Goal: Find contact information: Find contact information

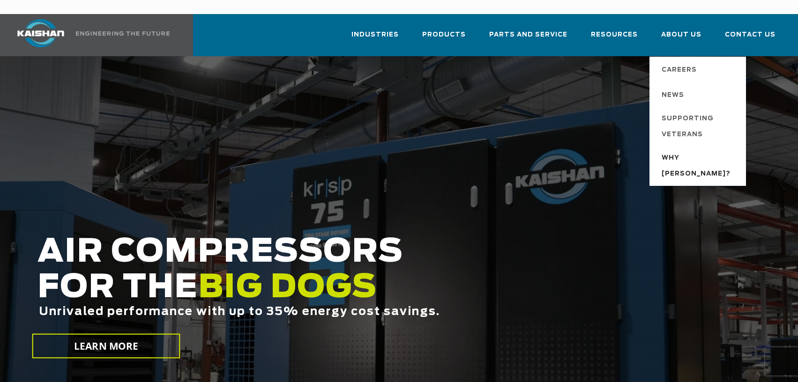
click at [688, 150] on span "Why [PERSON_NAME]?" at bounding box center [698, 166] width 75 height 32
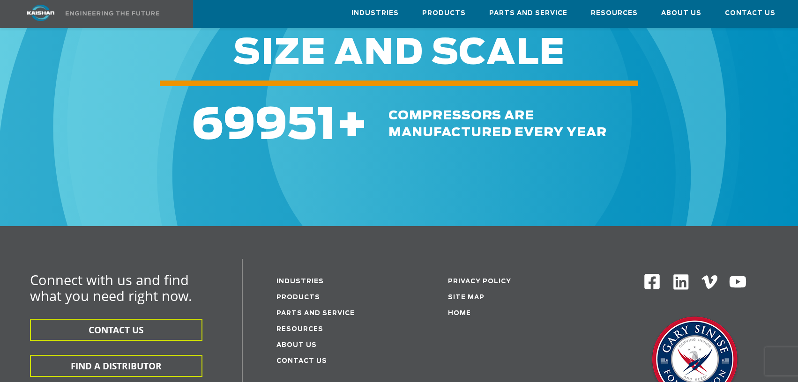
scroll to position [1030, 0]
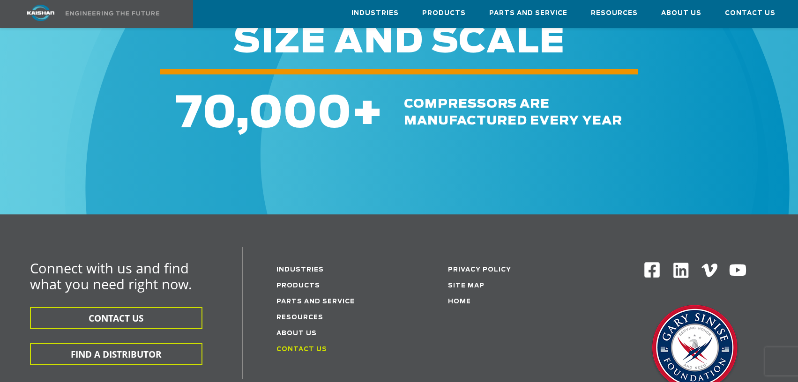
click at [300, 347] on link "Contact Us" at bounding box center [301, 350] width 51 height 6
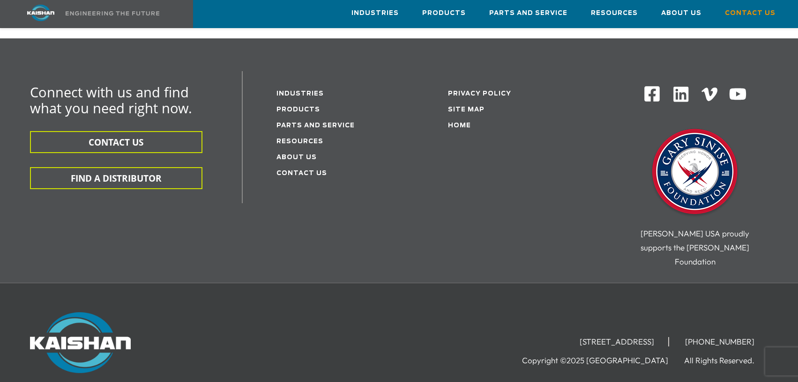
scroll to position [262, 0]
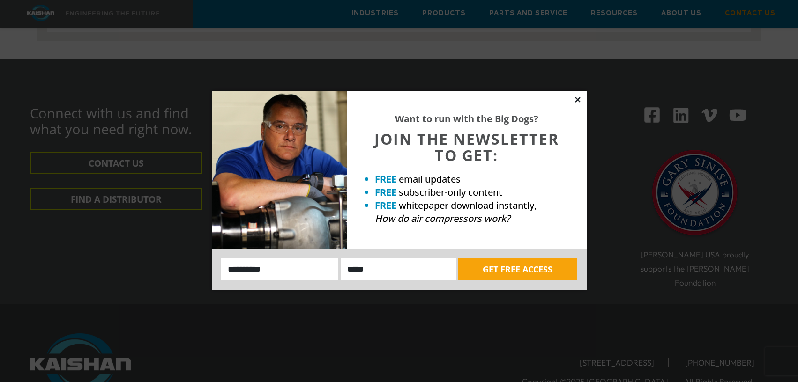
click at [577, 99] on icon at bounding box center [577, 99] width 5 height 5
